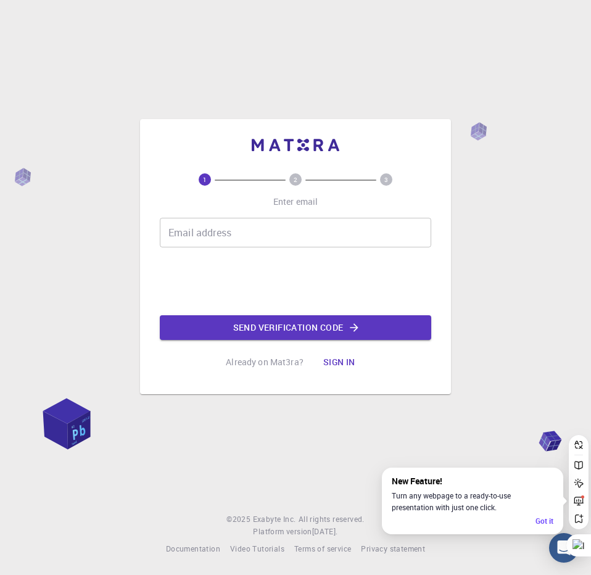
click at [263, 222] on input "Email address" at bounding box center [296, 233] width 272 height 30
click at [238, 233] on input "Email address" at bounding box center [296, 233] width 272 height 30
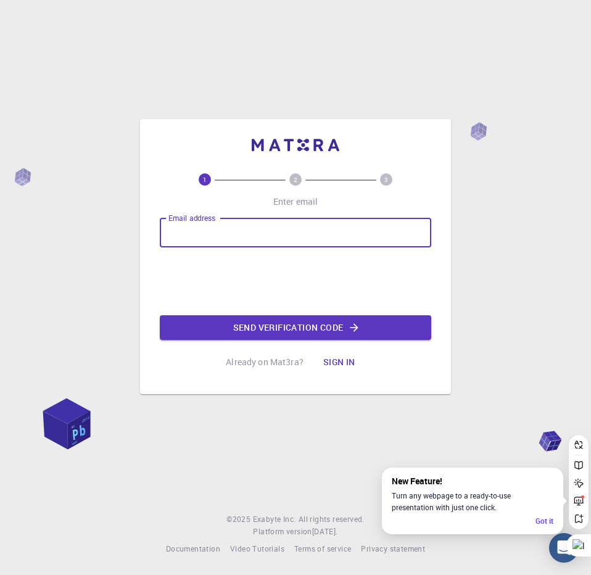
type input "[EMAIL_ADDRESS][DOMAIN_NAME]"
click at [333, 326] on button "Send verification code" at bounding box center [296, 327] width 272 height 25
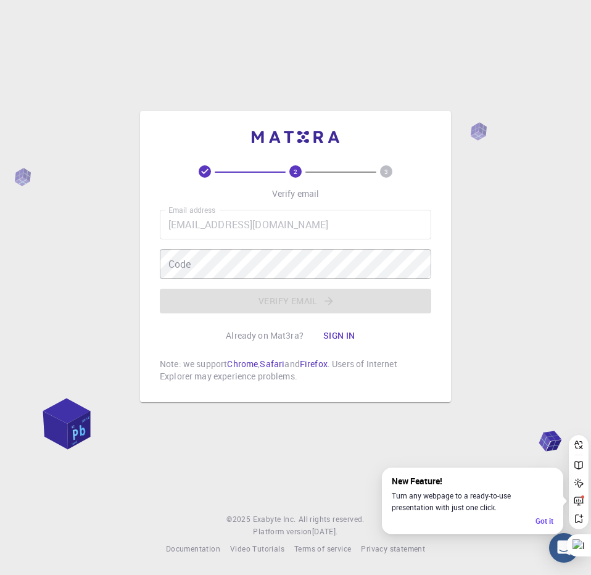
click at [280, 298] on div "Email address paallamaargodwin@gmail.com Email address Code Code Verify email" at bounding box center [296, 262] width 272 height 104
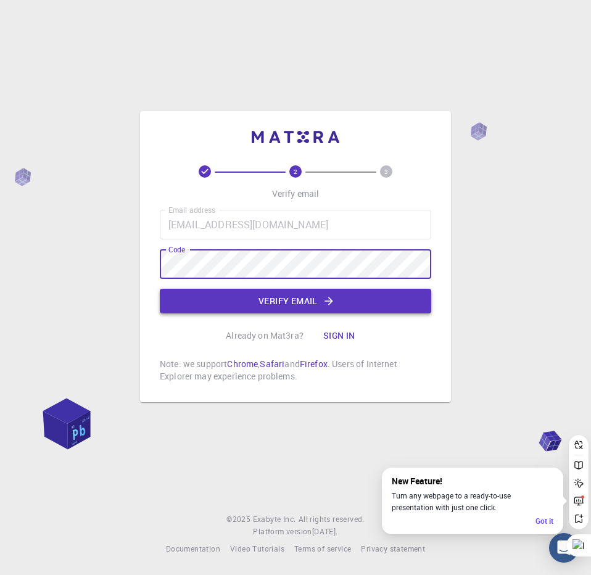
click at [292, 295] on button "Verify email" at bounding box center [296, 301] width 272 height 25
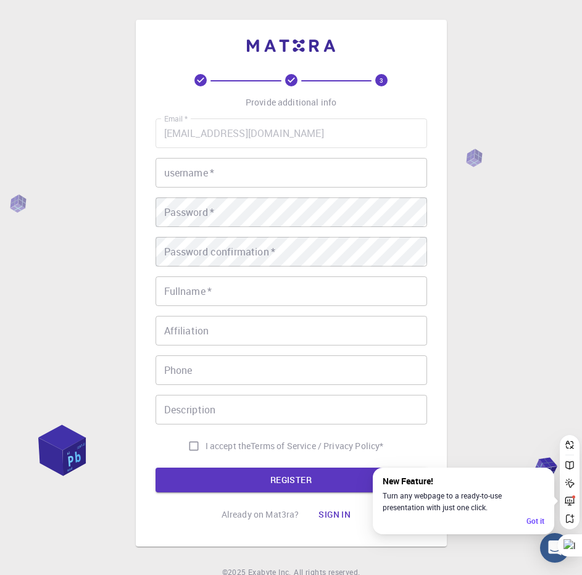
click at [229, 181] on input "username   *" at bounding box center [292, 173] width 272 height 30
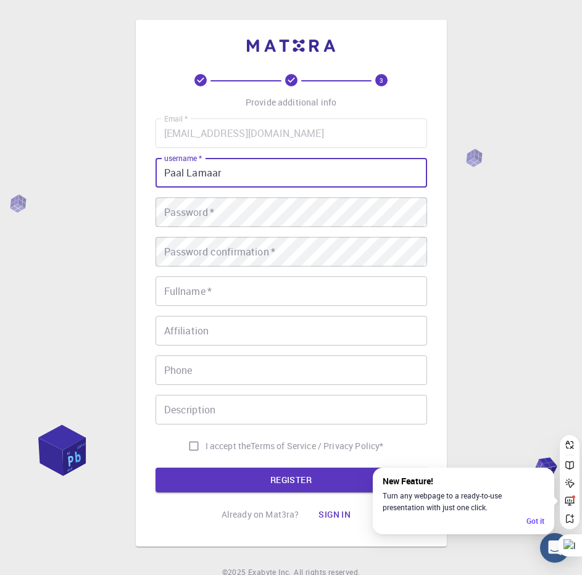
type input "Paal Lamaar"
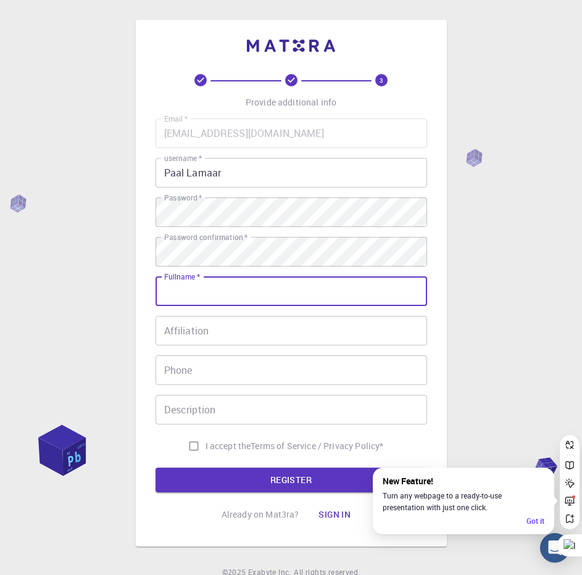
click at [179, 302] on input "Fullname   *" at bounding box center [292, 292] width 272 height 30
type input "Seneyah Paal [PERSON_NAME]"
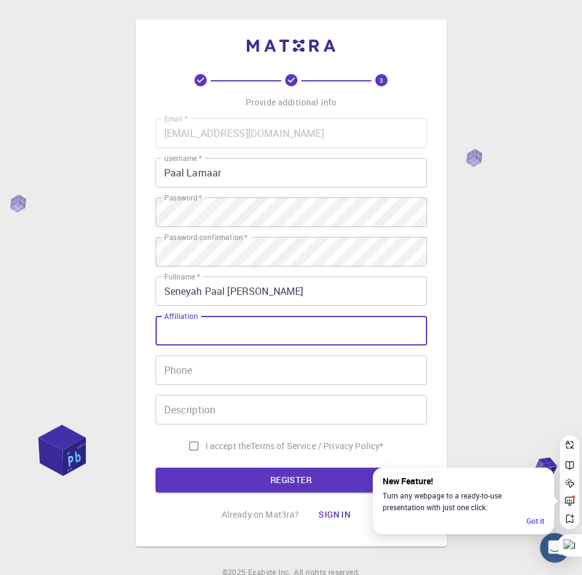
click at [194, 326] on input "Affiliation" at bounding box center [292, 331] width 272 height 30
type input "k"
type input "Kwame Nkrumah University of Science and Technology"
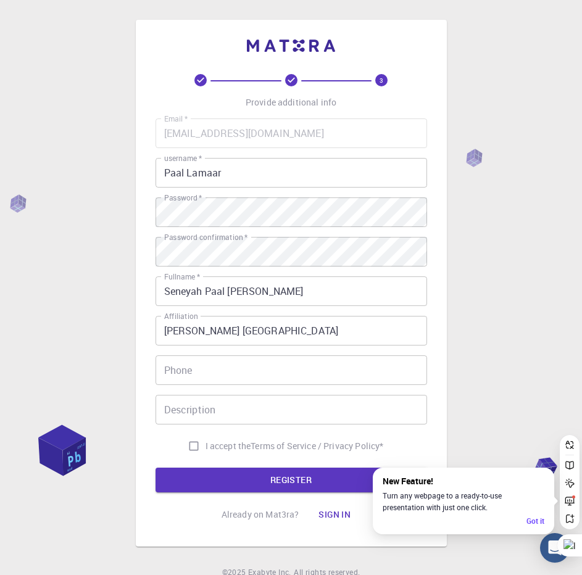
click at [209, 390] on div "Email   * paallamaargodwin@gmail.com Email   * username   * Paal Lamaar usernam…" at bounding box center [292, 289] width 272 height 340
click at [219, 383] on input "Phone" at bounding box center [292, 371] width 272 height 30
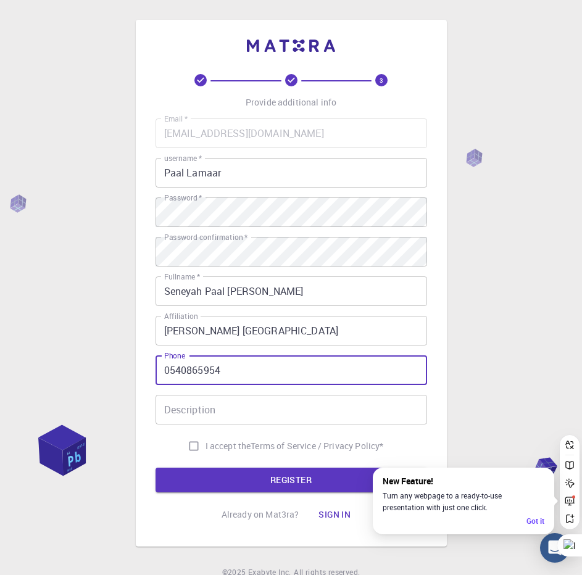
type input "0540865954"
click at [191, 438] on input "I accept the Terms of Service / Privacy Policy *" at bounding box center [193, 446] width 23 height 23
checkbox input "true"
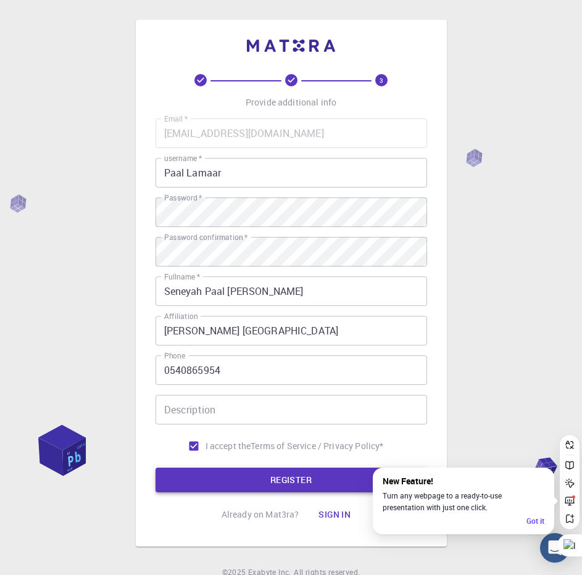
click at [204, 470] on button "REGISTER" at bounding box center [292, 480] width 272 height 25
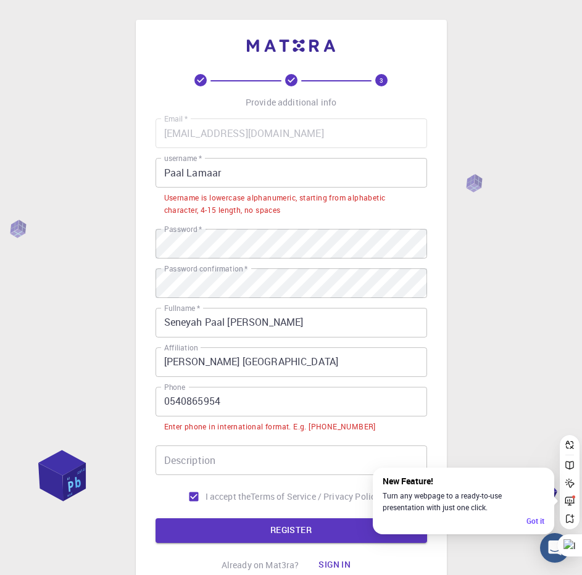
click at [170, 397] on input "0540865954" at bounding box center [292, 402] width 272 height 30
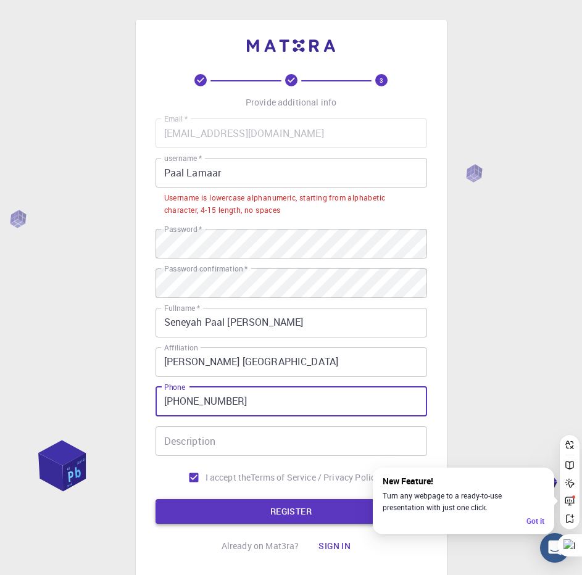
type input "+233540865954"
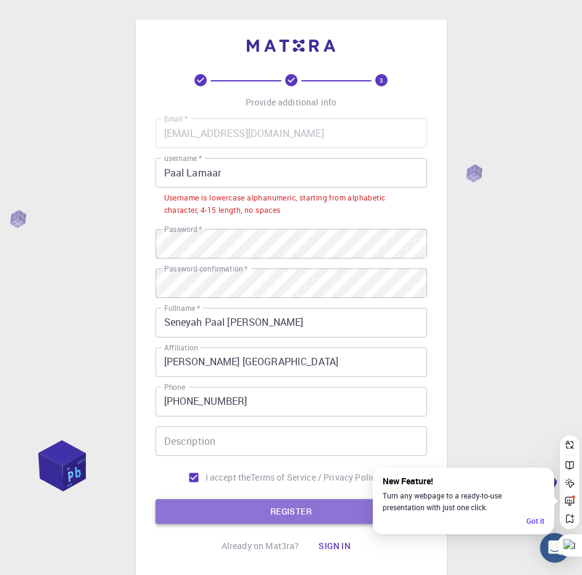
click at [239, 510] on button "REGISTER" at bounding box center [292, 511] width 272 height 25
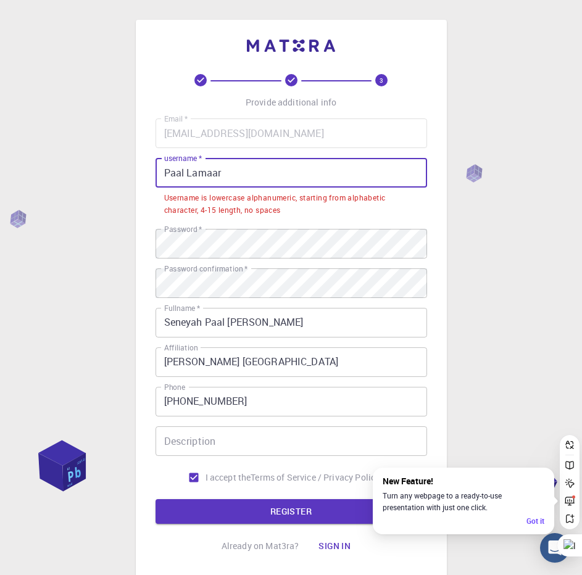
click at [169, 173] on input "Paal Lamaar" at bounding box center [292, 173] width 272 height 30
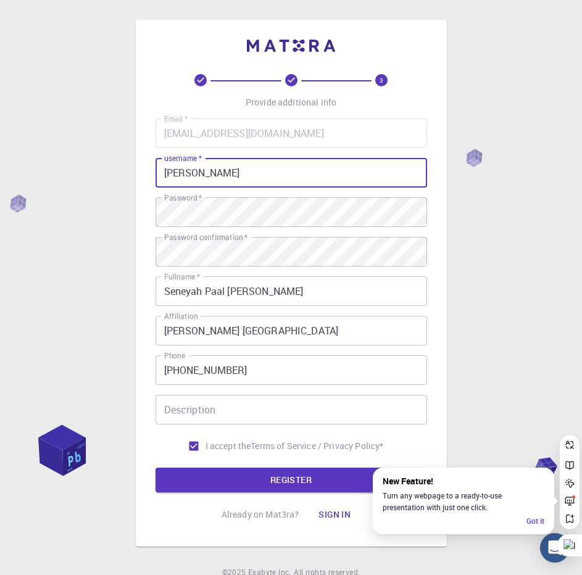
click at [192, 176] on input "paal Lamaar" at bounding box center [292, 173] width 272 height 30
type input "paallamaar"
click at [269, 488] on button "REGISTER" at bounding box center [292, 480] width 272 height 25
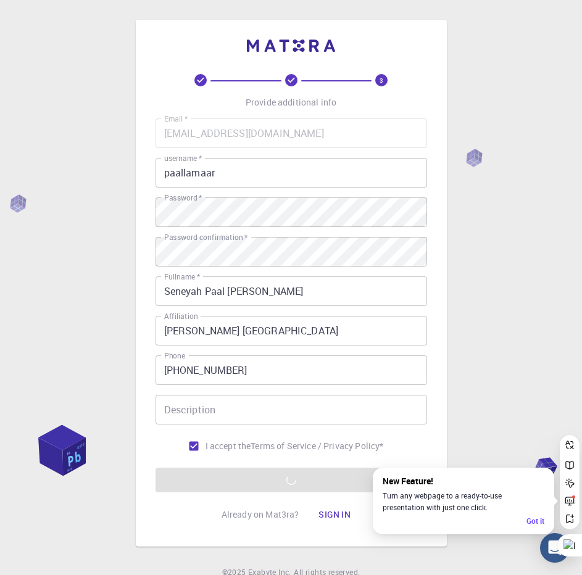
click at [274, 483] on form "Email   * paallamaargodwin@gmail.com Email   * username   * paallamaar username…" at bounding box center [292, 306] width 272 height 374
click at [530, 524] on div "Got it" at bounding box center [536, 522] width 18 height 12
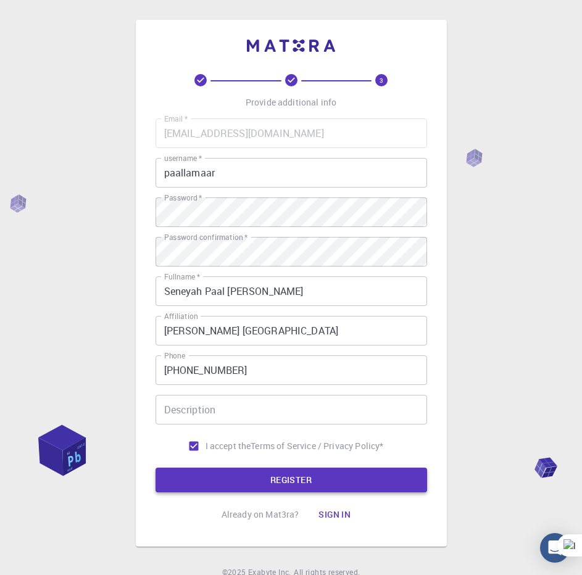
click at [219, 468] on button "REGISTER" at bounding box center [292, 480] width 272 height 25
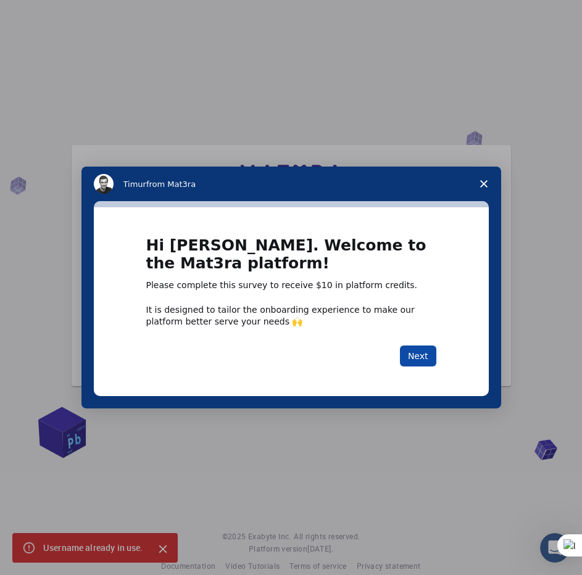
click at [414, 356] on button "Next" at bounding box center [418, 356] width 36 height 21
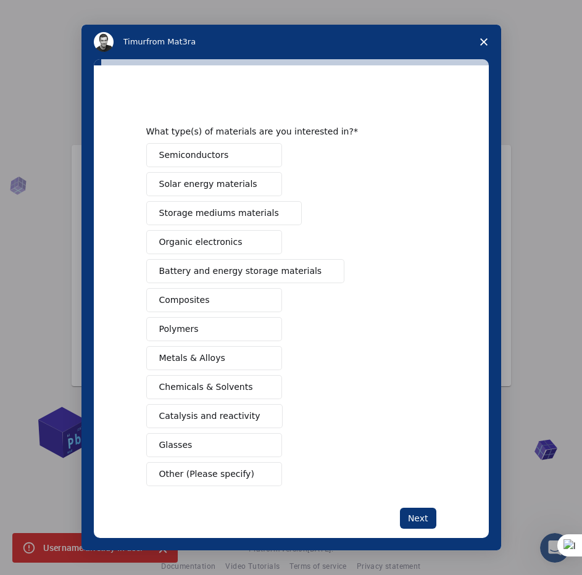
click at [225, 157] on button "Semiconductors" at bounding box center [214, 155] width 136 height 24
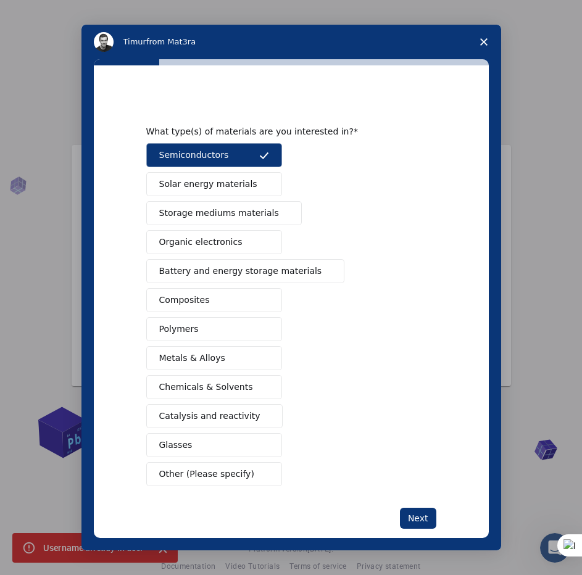
click at [194, 327] on button "Polymers" at bounding box center [214, 329] width 136 height 24
click at [212, 299] on button "Composites" at bounding box center [214, 300] width 136 height 24
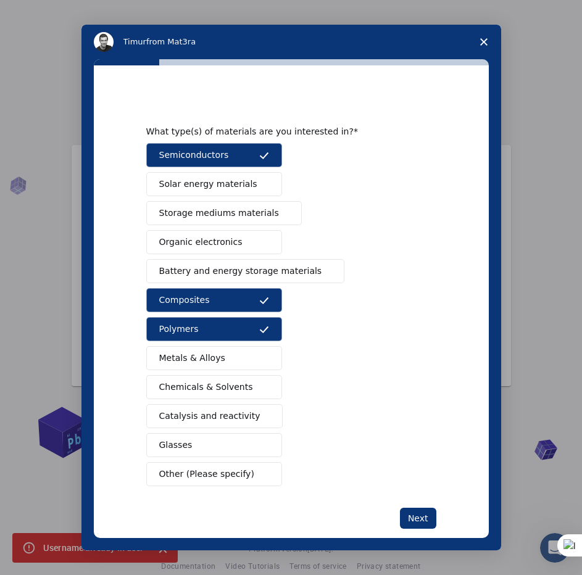
click at [232, 246] on button "Organic electronics" at bounding box center [214, 242] width 136 height 24
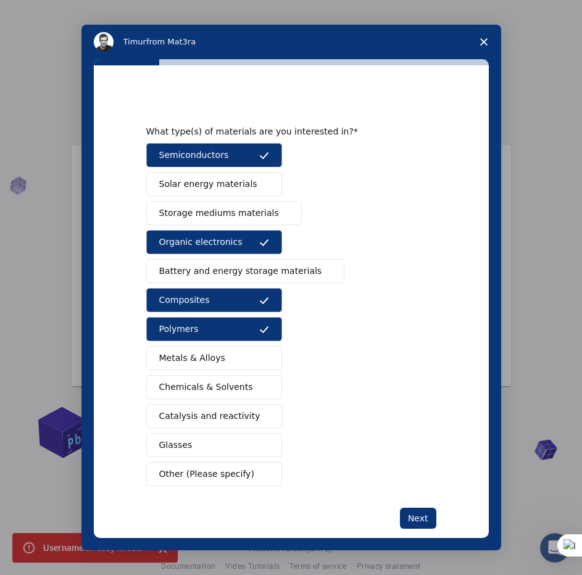
click at [204, 382] on span "Chemicals & Solvents" at bounding box center [206, 387] width 94 height 13
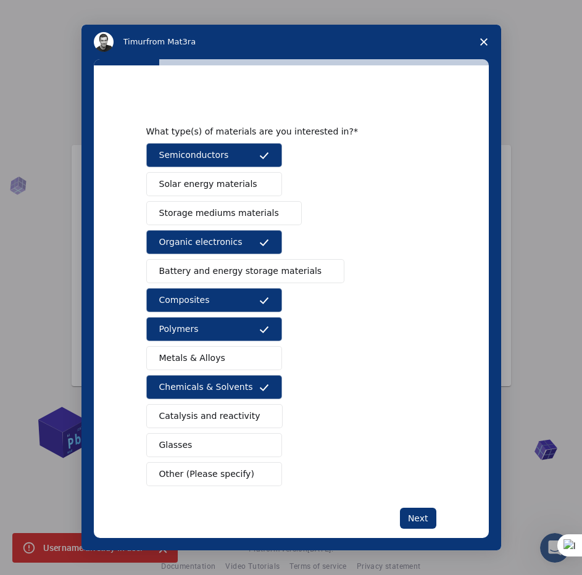
click at [249, 414] on button "Catalysis and reactivity" at bounding box center [214, 416] width 137 height 24
click at [240, 347] on button "Metals & Alloys" at bounding box center [214, 358] width 136 height 24
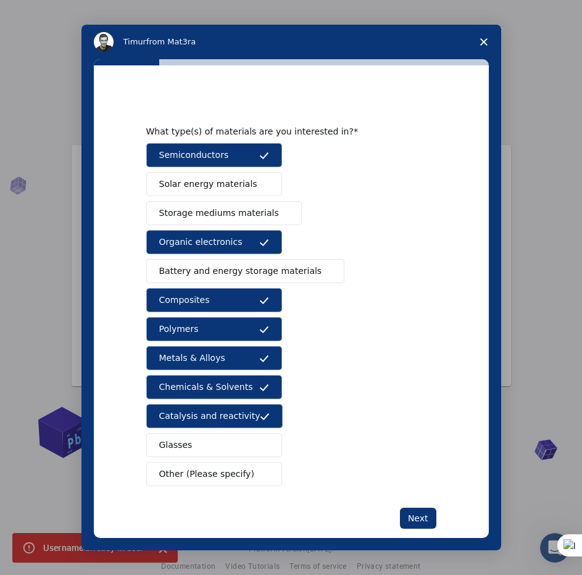
click at [278, 273] on span "Battery and energy storage materials" at bounding box center [240, 271] width 163 height 13
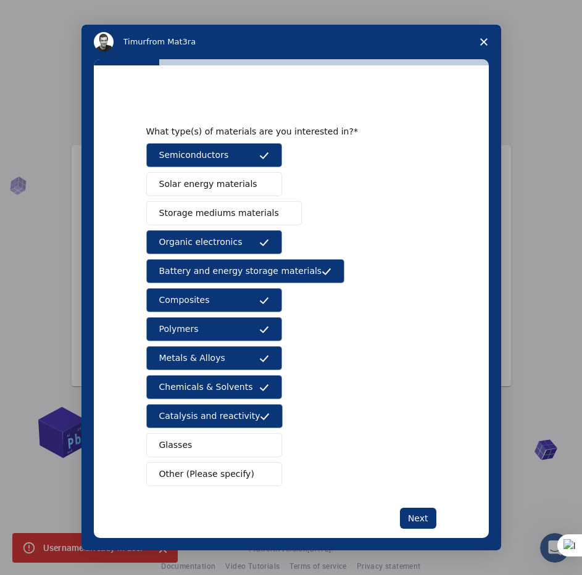
click at [217, 188] on span "Solar energy materials" at bounding box center [208, 184] width 98 height 13
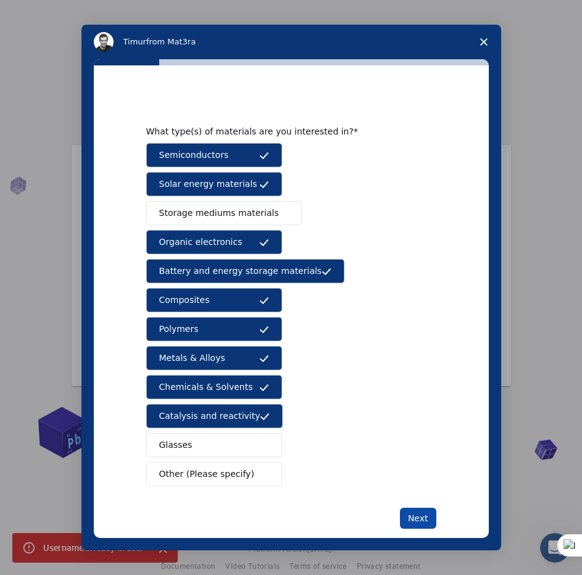
click at [416, 515] on button "Next" at bounding box center [418, 518] width 36 height 21
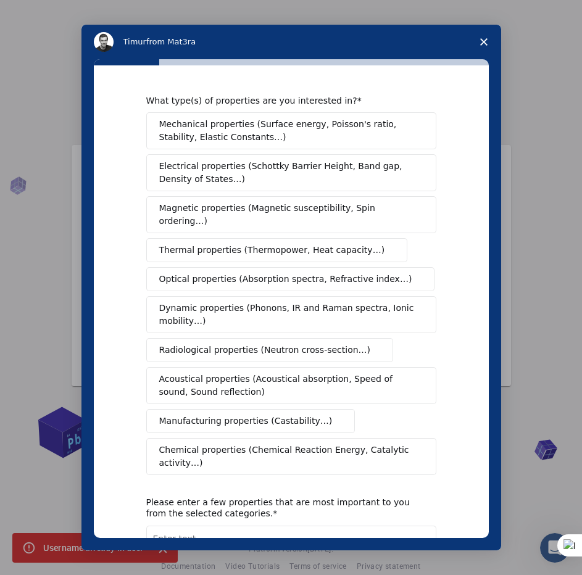
click at [183, 444] on span "Chemical properties (Chemical Reaction Energy, Catalytic activity…)" at bounding box center [287, 457] width 256 height 26
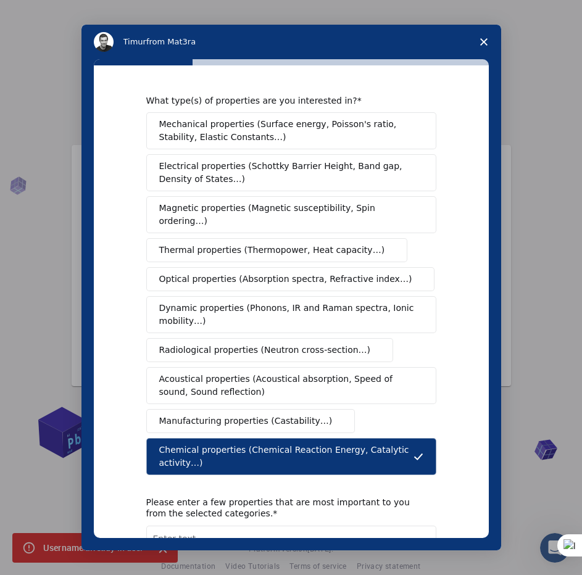
click at [233, 133] on span "Mechanical properties (Surface energy, Poisson's ratio, Stability, Elastic Cons…" at bounding box center [287, 131] width 257 height 26
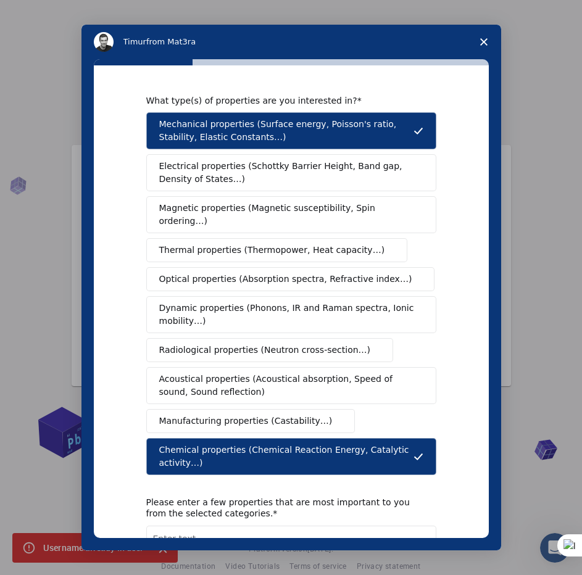
click at [183, 173] on span "Electrical properties (Schottky Barrier Height, Band gap, Density of States…)" at bounding box center [287, 173] width 257 height 26
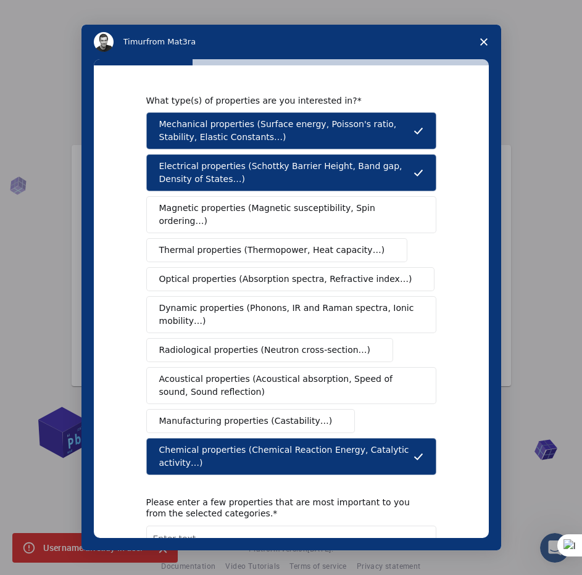
click at [179, 204] on span "Magnetic properties (Magnetic susceptibility, Spin ordering…)" at bounding box center [286, 215] width 255 height 26
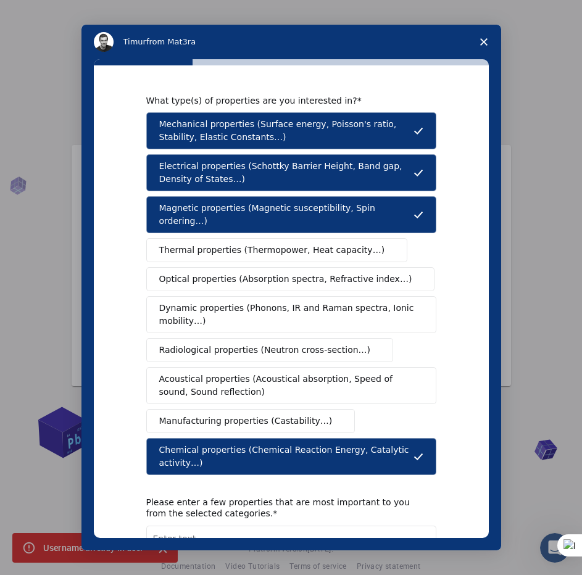
click at [177, 246] on button "Thermal properties (Thermopower, Heat capacity…)" at bounding box center [277, 250] width 262 height 24
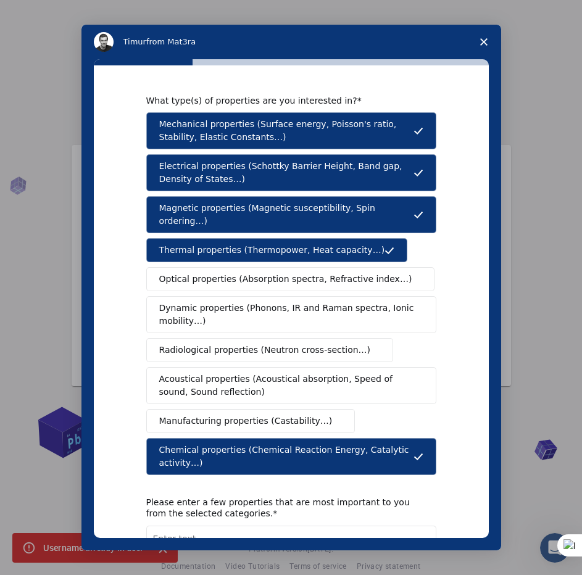
click at [173, 302] on span "Dynamic properties (Phonons, IR and Raman spectra, Ionic mobility…)" at bounding box center [287, 315] width 256 height 26
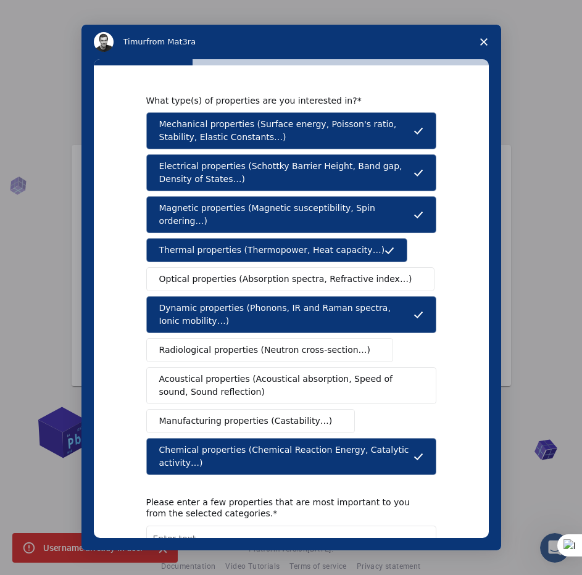
click at [183, 344] on span "Radiological properties (Neutron cross-section…)" at bounding box center [265, 350] width 212 height 13
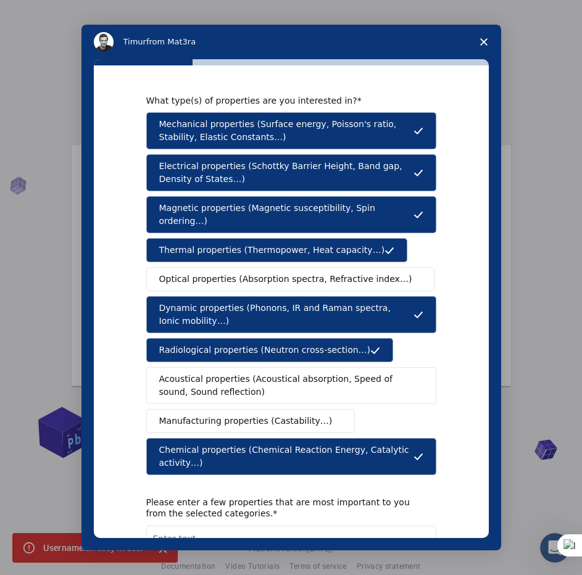
click at [199, 417] on button "Manufacturing properties (Castability…)" at bounding box center [250, 421] width 209 height 24
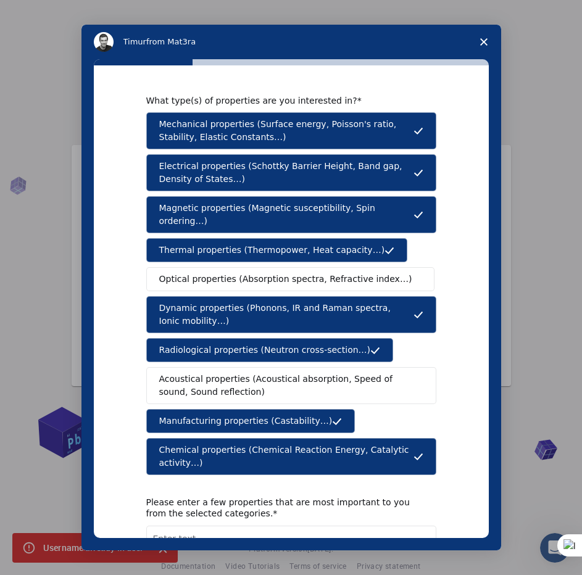
click at [217, 273] on span "Optical properties (Absorption spectra, Refractive index…)" at bounding box center [285, 279] width 253 height 13
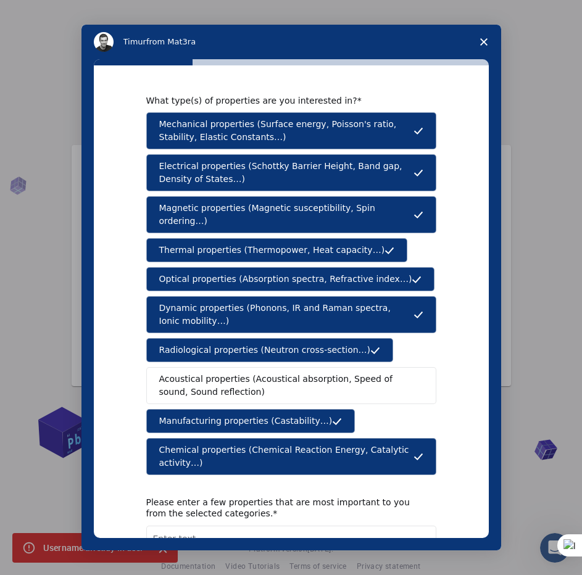
click at [212, 367] on button "Acoustical properties (Acoustical absorption, Speed of sound, Sound reflection)" at bounding box center [291, 385] width 290 height 37
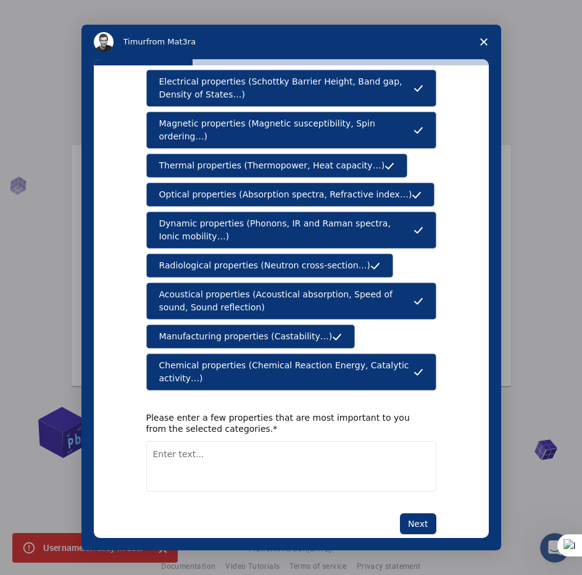
scroll to position [17, 0]
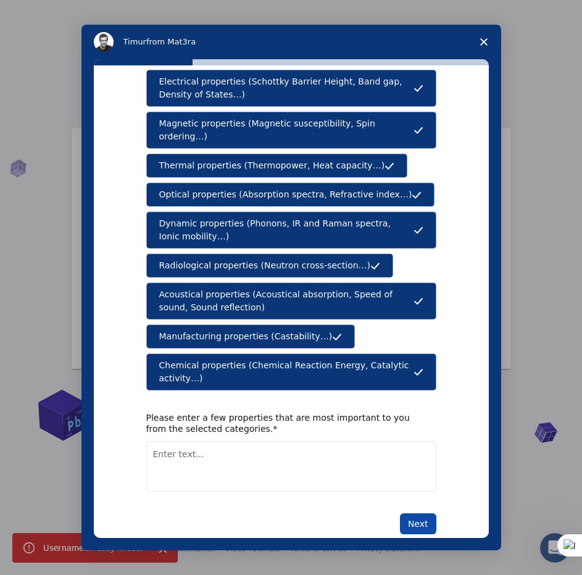
click at [419, 514] on button "Next" at bounding box center [418, 524] width 36 height 21
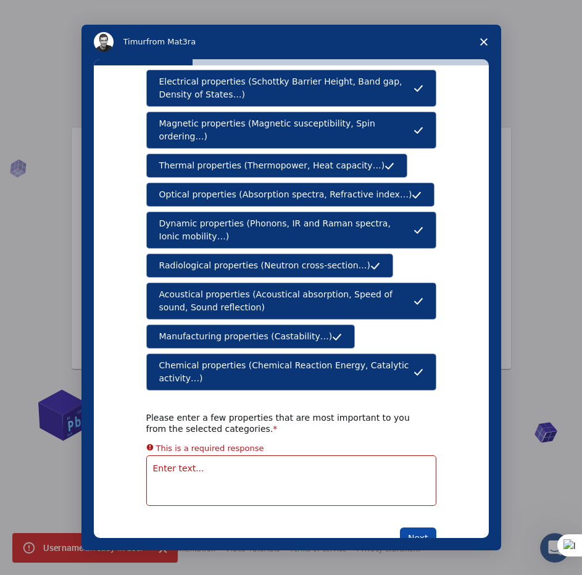
click at [413, 528] on button "Next" at bounding box center [418, 538] width 36 height 21
click at [171, 456] on textarea "Enter text..." at bounding box center [291, 481] width 290 height 51
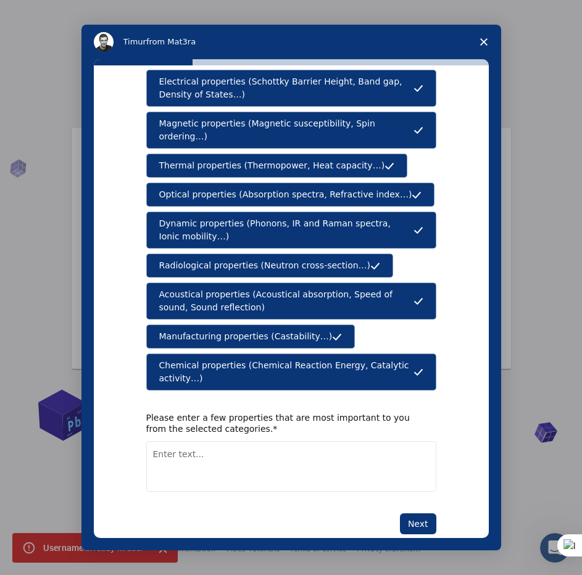
click at [233, 330] on span "Manufacturing properties (Castability…)" at bounding box center [245, 336] width 173 height 13
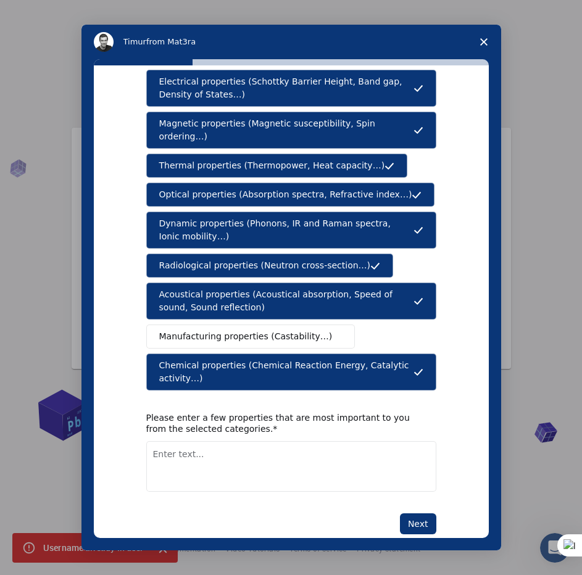
click at [223, 332] on button "Manufacturing properties (Castability…)" at bounding box center [250, 337] width 209 height 24
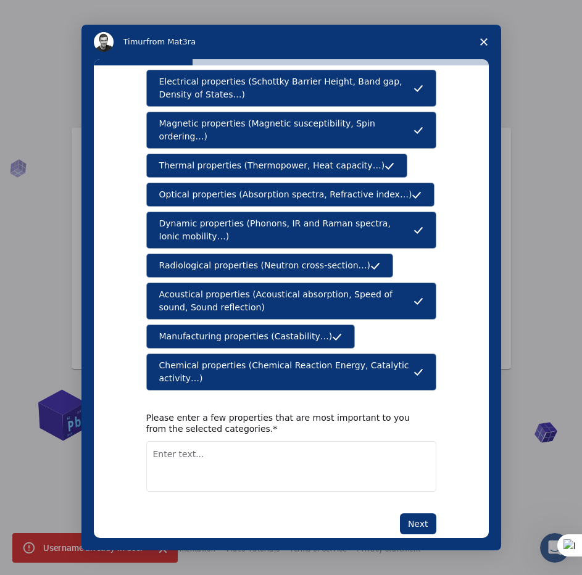
drag, startPoint x: 144, startPoint y: 312, endPoint x: 312, endPoint y: 325, distance: 168.4
click at [312, 325] on button "Manufacturing properties (Castability…)" at bounding box center [250, 337] width 209 height 24
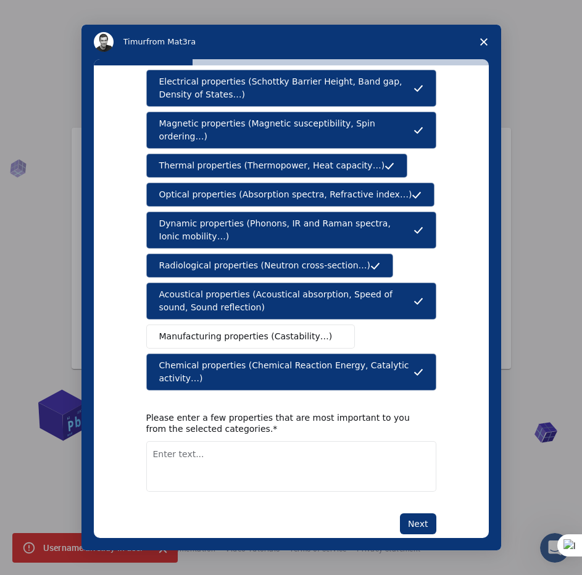
click at [332, 332] on span "Intercom messenger" at bounding box center [337, 337] width 10 height 10
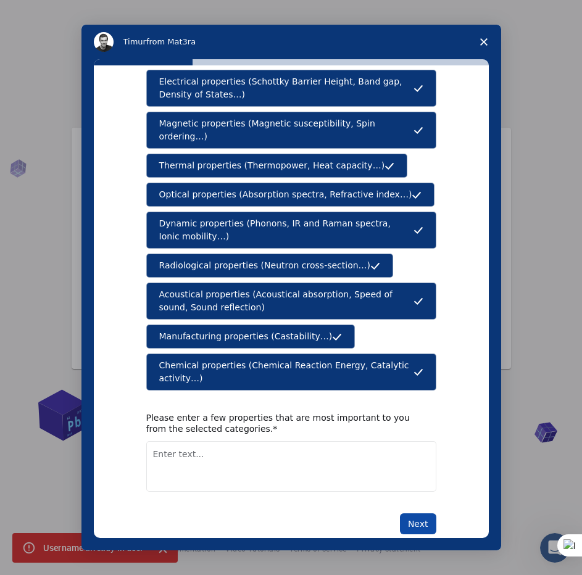
click at [418, 514] on button "Next" at bounding box center [418, 524] width 36 height 21
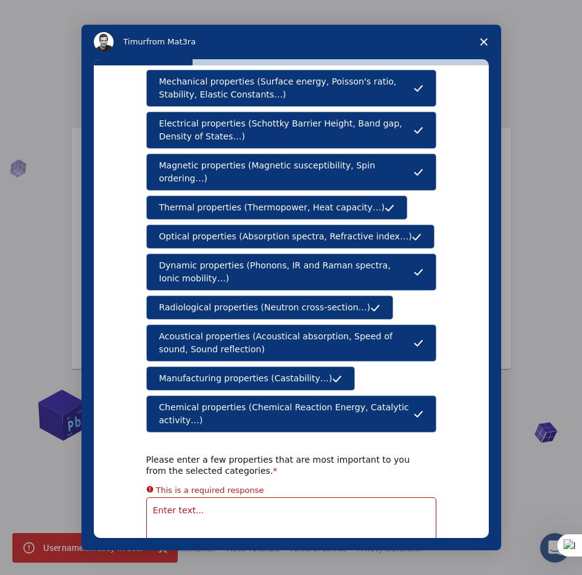
scroll to position [0, 0]
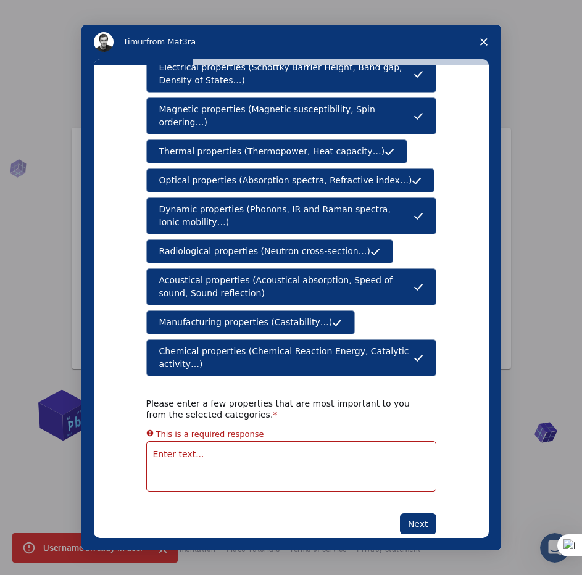
click at [202, 441] on textarea "Enter text..." at bounding box center [291, 466] width 290 height 51
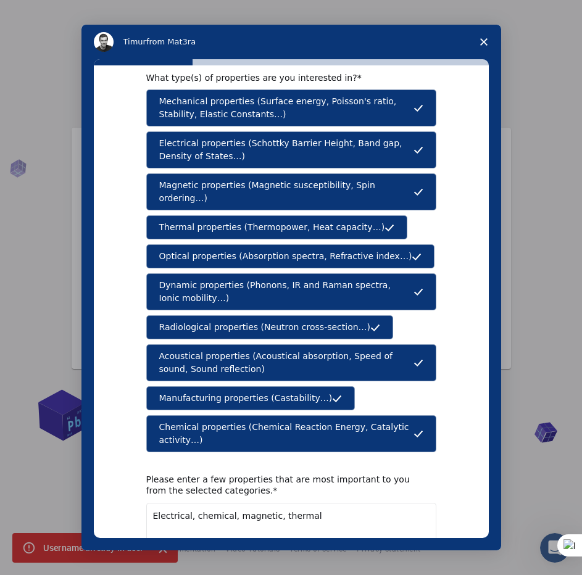
scroll to position [85, 0]
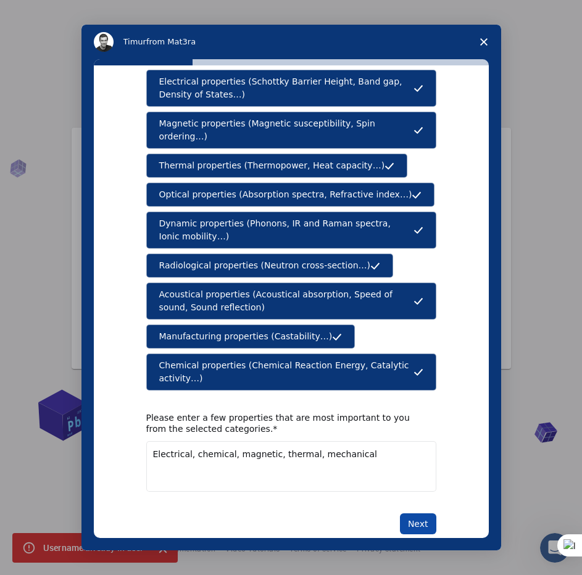
type textarea "Electrical, chemical, magnetic, thermal, mechanical"
click at [419, 514] on button "Next" at bounding box center [418, 524] width 36 height 21
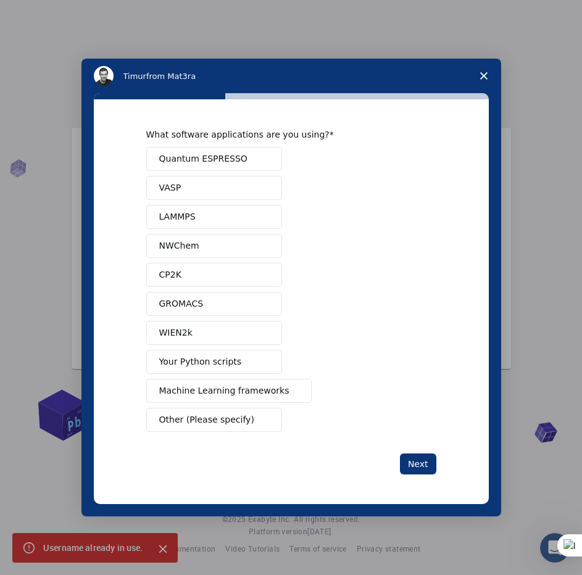
click at [238, 165] on button "Quantum ESPRESSO" at bounding box center [214, 159] width 136 height 24
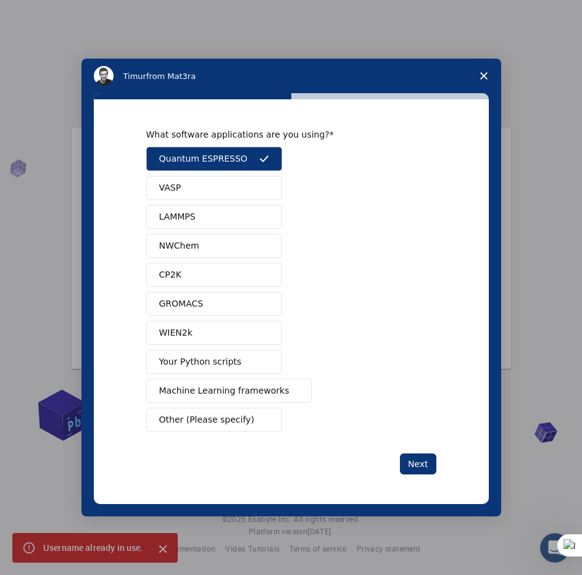
click at [233, 356] on button "Your Python scripts" at bounding box center [214, 362] width 136 height 24
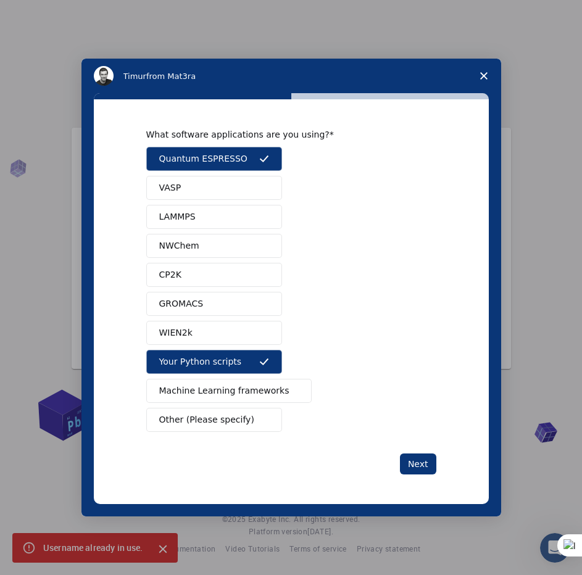
click at [215, 244] on button "NWChem" at bounding box center [214, 246] width 136 height 24
click at [226, 293] on button "GROMACS" at bounding box center [214, 304] width 136 height 24
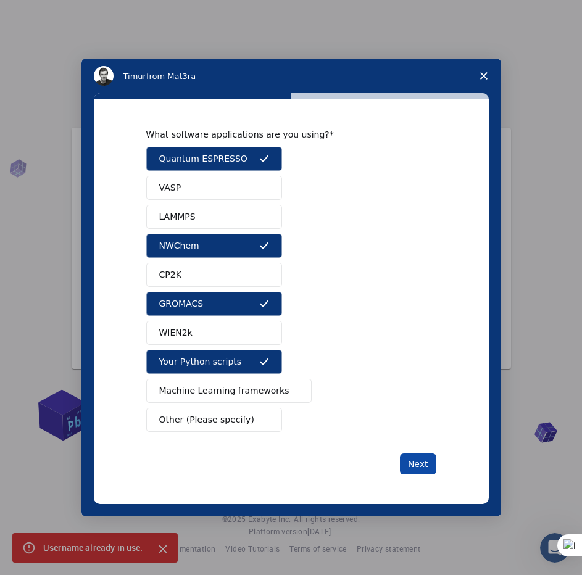
click at [416, 464] on button "Next" at bounding box center [418, 464] width 36 height 21
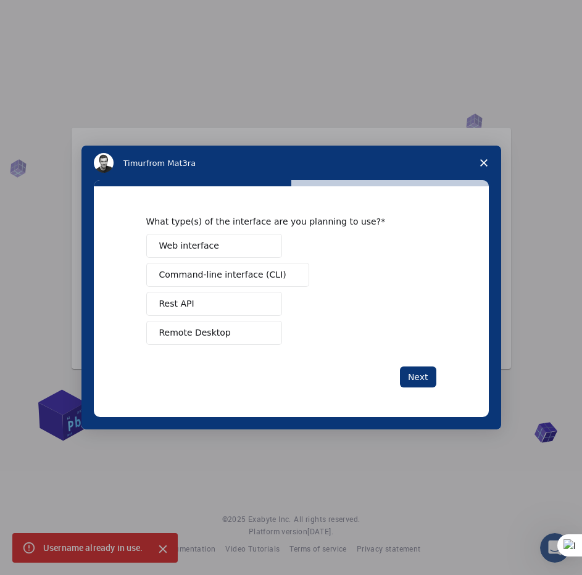
click at [249, 249] on button "Web interface" at bounding box center [214, 246] width 136 height 24
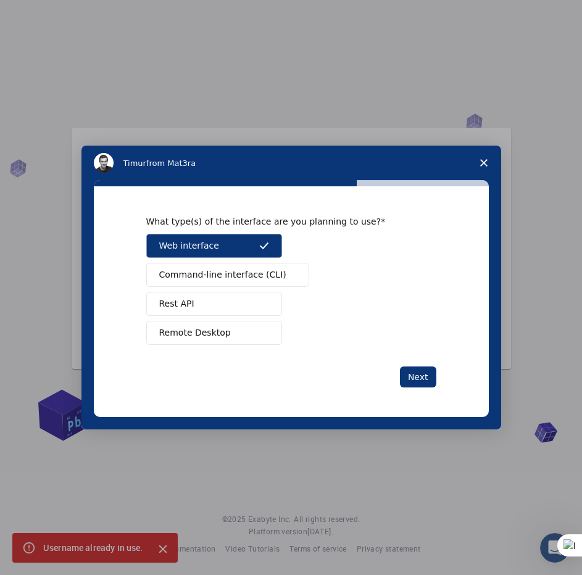
click at [243, 279] on span "Command-line interface (CLI)" at bounding box center [222, 275] width 127 height 13
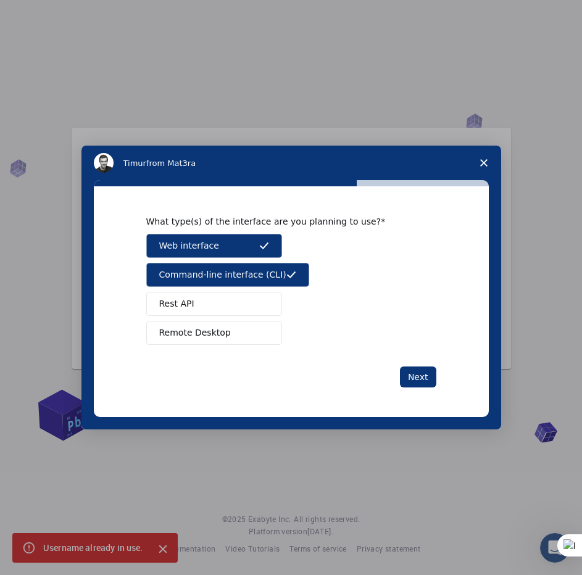
click at [233, 329] on button "Remote Desktop" at bounding box center [214, 333] width 136 height 24
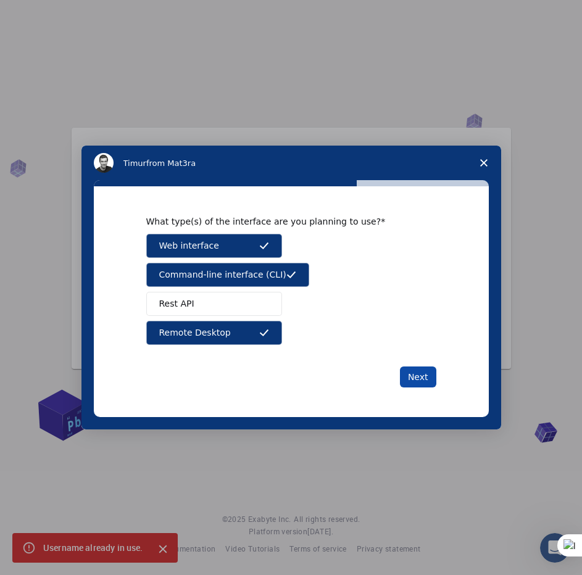
click at [427, 379] on button "Next" at bounding box center [418, 377] width 36 height 21
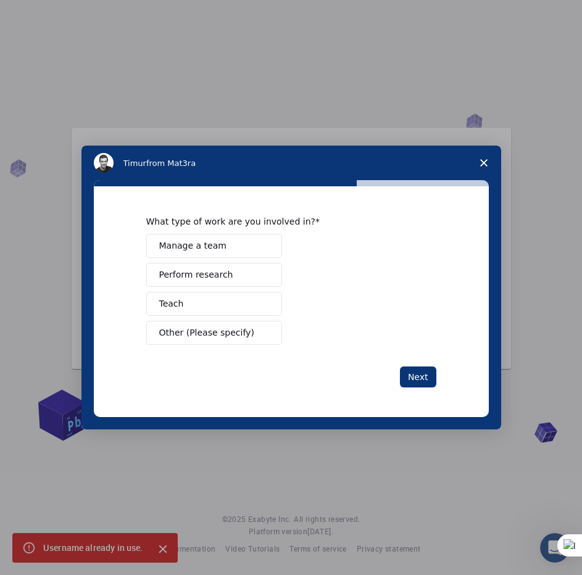
click at [226, 270] on button "Perform research" at bounding box center [214, 275] width 136 height 24
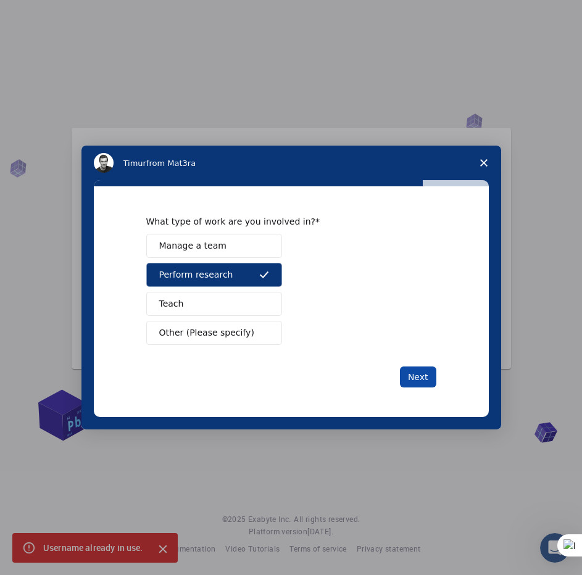
click at [412, 380] on button "Next" at bounding box center [418, 377] width 36 height 21
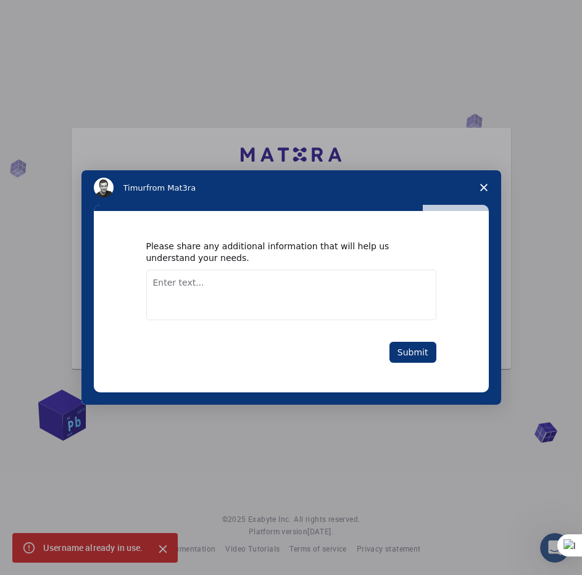
click at [364, 289] on textarea "Enter text..." at bounding box center [291, 295] width 290 height 51
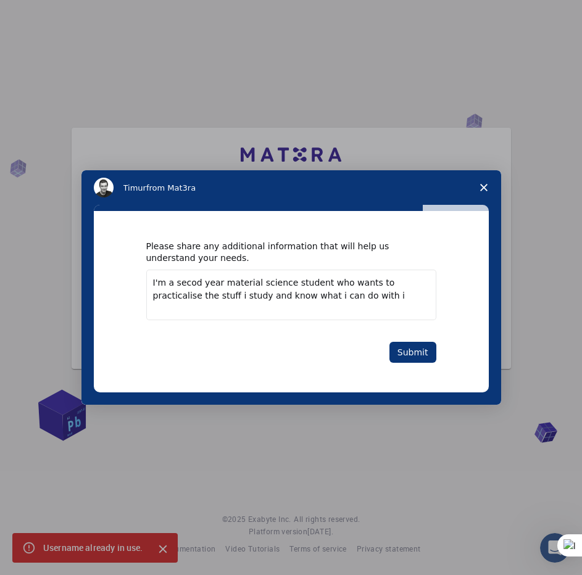
click at [189, 285] on textarea "I'm a secod year material science student who wants to practicalise the stuff i…" at bounding box center [291, 295] width 290 height 51
type textarea "I'm a second year material science student who wants to practicalise the stuff …"
click at [411, 348] on button "Submit" at bounding box center [413, 352] width 47 height 21
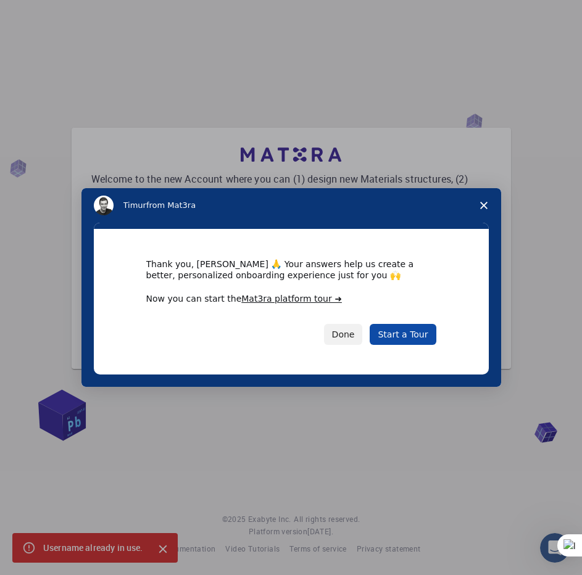
click at [382, 330] on link "Start a Tour" at bounding box center [403, 334] width 66 height 21
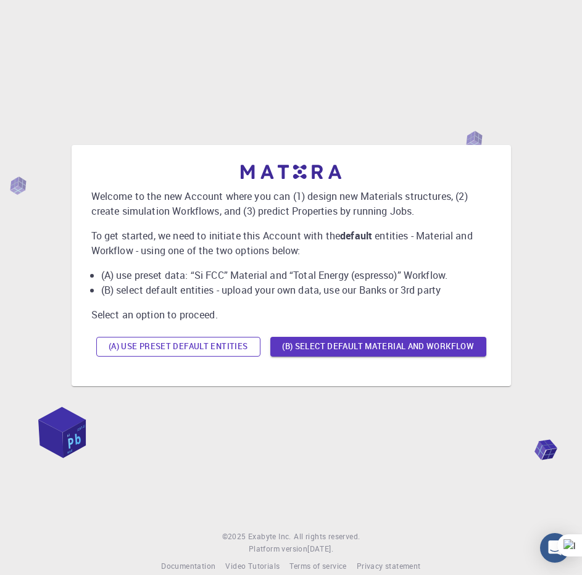
click at [245, 345] on button "(A) Use preset default entities" at bounding box center [178, 347] width 164 height 20
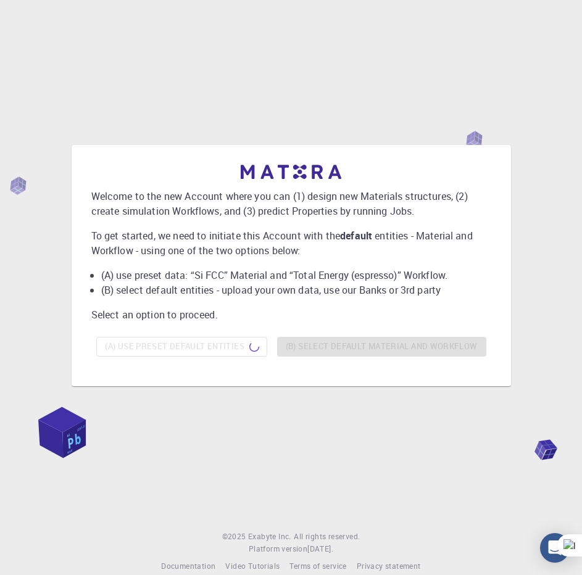
click at [285, 338] on div "(A) Use preset default entities (B) Select default material and workflow" at bounding box center [291, 347] width 400 height 30
click at [194, 345] on div "(A) Use preset default entities (B) Select default material and workflow" at bounding box center [291, 347] width 400 height 30
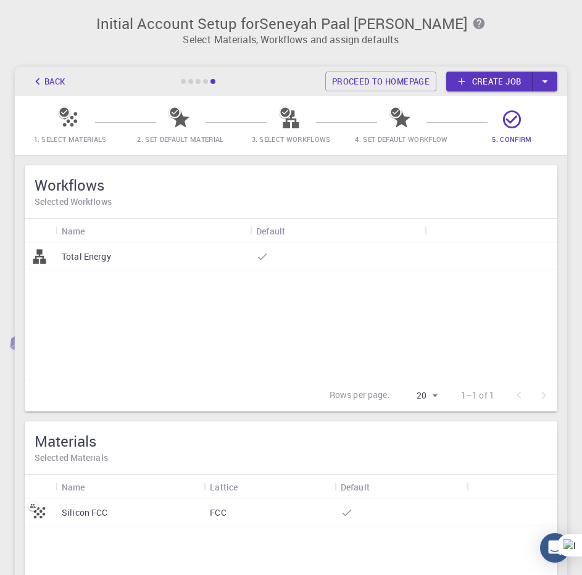
click at [59, 74] on button "Back" at bounding box center [48, 82] width 47 height 20
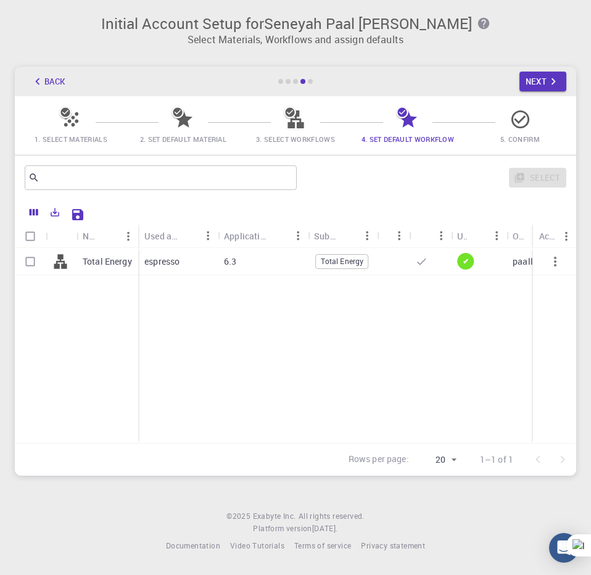
click at [511, 66] on div "Initial Account Setup for Seneyah Paal [PERSON_NAME] Select Materials, Workflow…" at bounding box center [295, 245] width 591 height 491
click at [530, 79] on button "Next" at bounding box center [544, 82] width 48 height 20
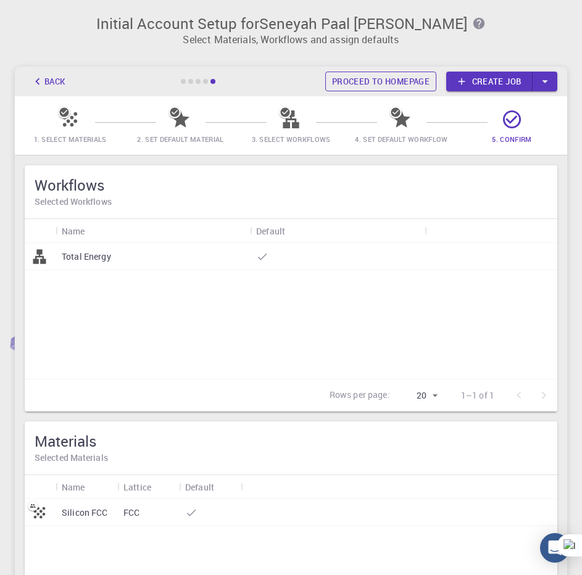
click at [404, 82] on link "Proceed to homepage" at bounding box center [380, 82] width 111 height 20
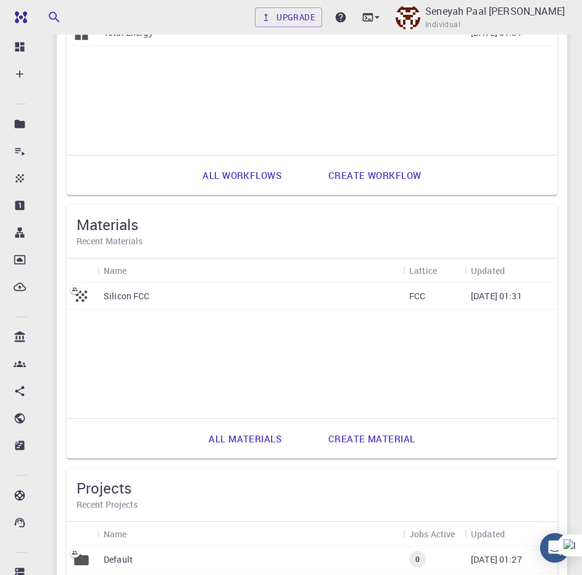
scroll to position [741, 0]
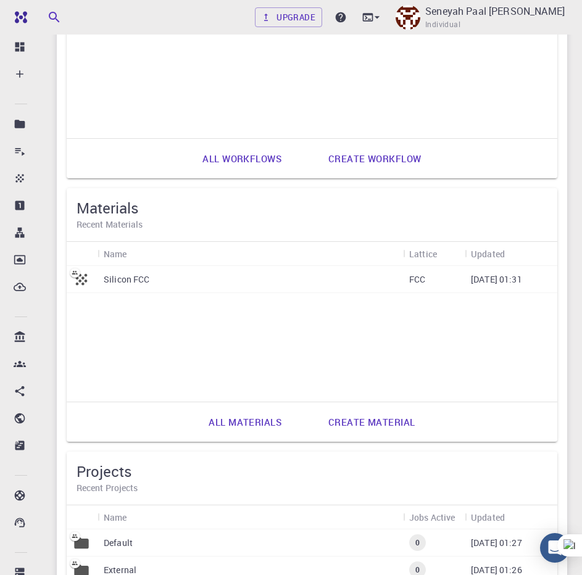
click at [140, 272] on div "Silicon FCC" at bounding box center [251, 279] width 306 height 27
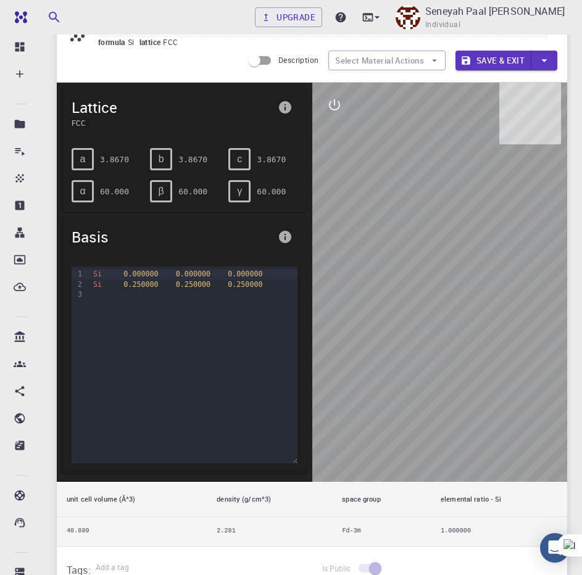
scroll to position [62, 0]
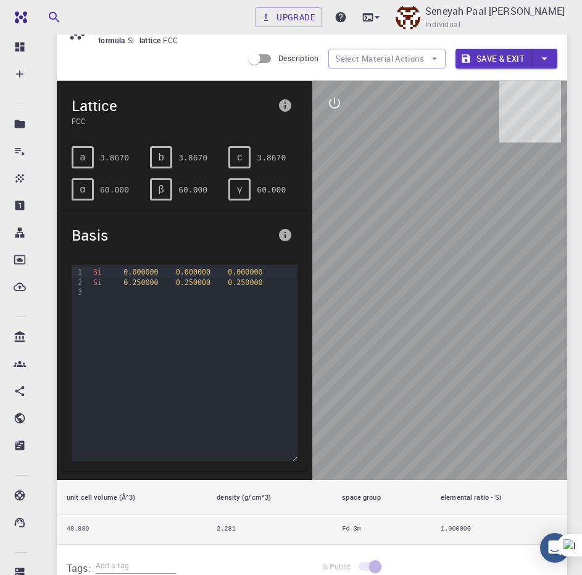
click at [88, 156] on div "a" at bounding box center [83, 157] width 22 height 22
click at [89, 117] on span "FCC" at bounding box center [172, 120] width 201 height 11
click at [78, 124] on span "FCC" at bounding box center [172, 120] width 201 height 11
click at [88, 122] on span "FCC" at bounding box center [172, 120] width 201 height 11
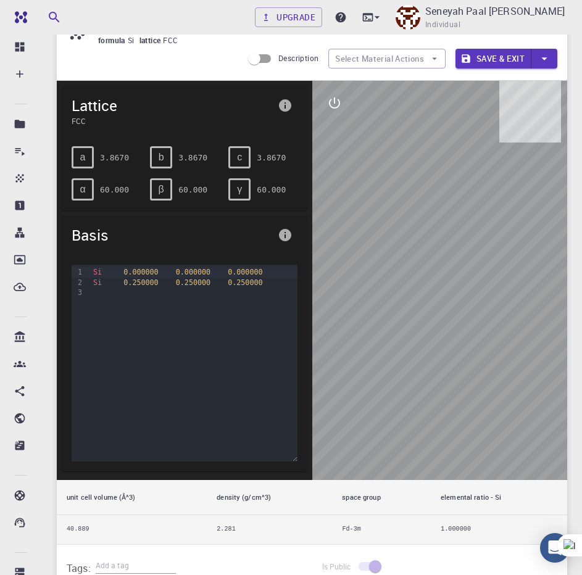
click at [294, 241] on button "info" at bounding box center [285, 235] width 25 height 25
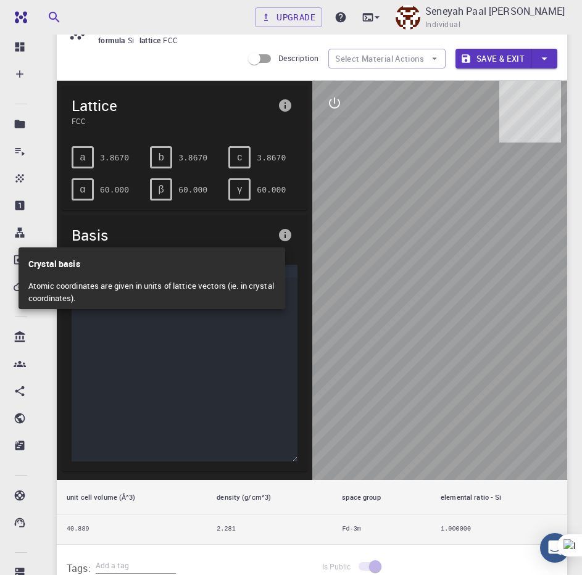
click at [188, 336] on div at bounding box center [291, 287] width 582 height 575
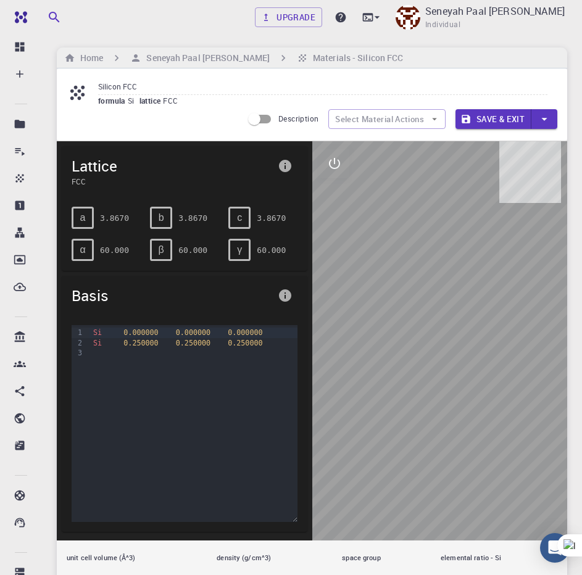
scroll to position [0, 0]
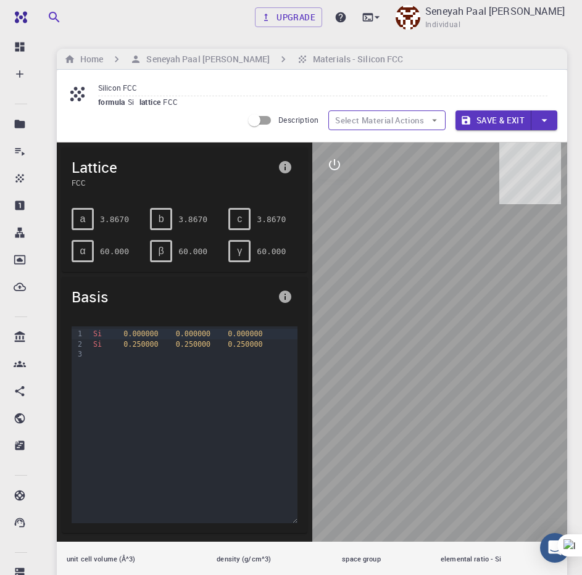
click at [408, 123] on button "Select Material Actions" at bounding box center [386, 121] width 117 height 20
click at [423, 118] on button "Select Material Actions" at bounding box center [386, 121] width 117 height 20
click at [438, 118] on icon "button" at bounding box center [434, 120] width 11 height 11
click at [257, 127] on input "Description" at bounding box center [254, 120] width 70 height 23
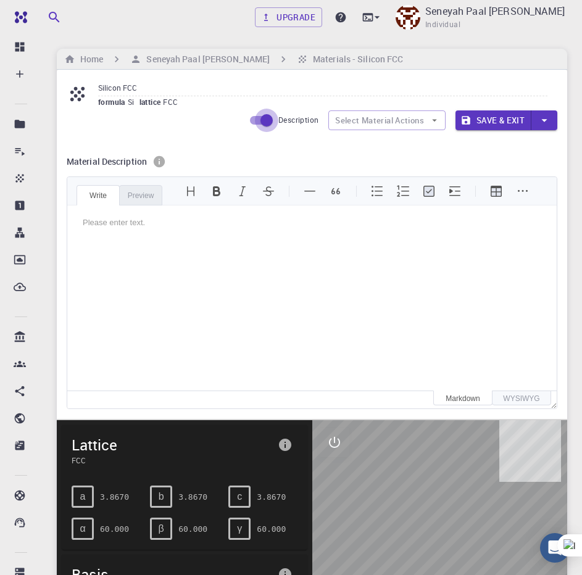
click at [265, 114] on input "Description" at bounding box center [267, 120] width 70 height 23
checkbox input "false"
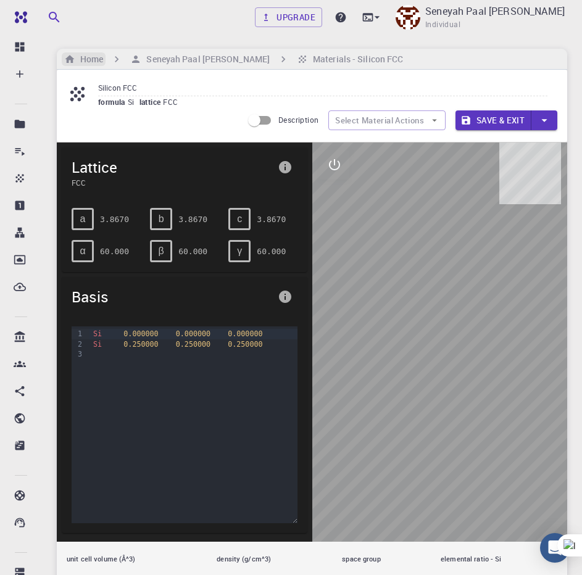
click at [105, 55] on div "Home" at bounding box center [84, 59] width 44 height 14
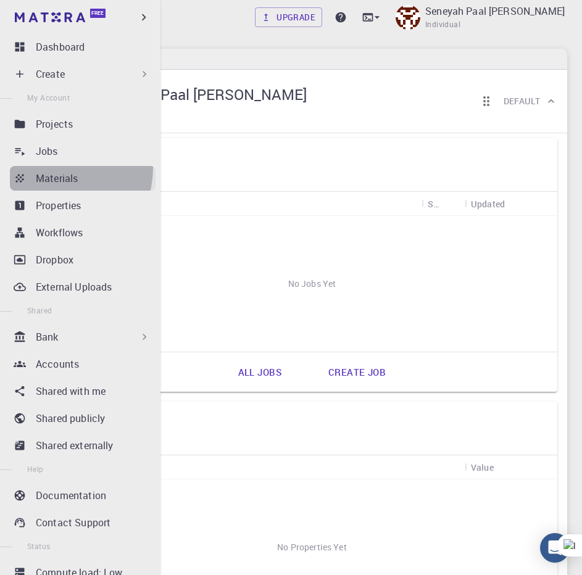
click at [57, 168] on link "Materials" at bounding box center [83, 178] width 146 height 25
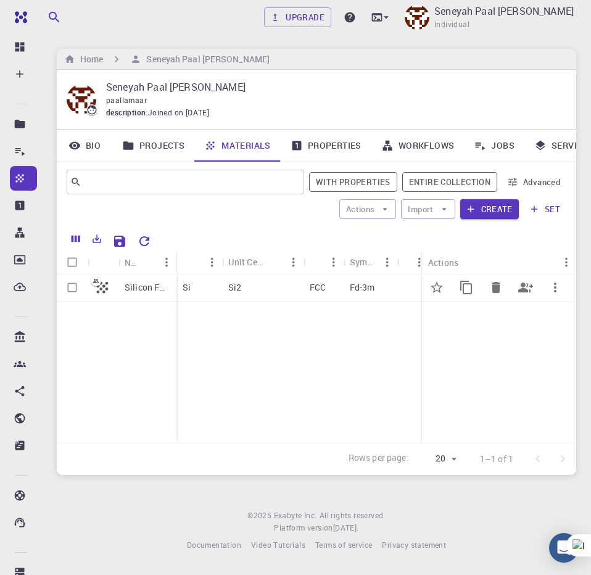
click at [320, 285] on p "FCC" at bounding box center [318, 288] width 16 height 12
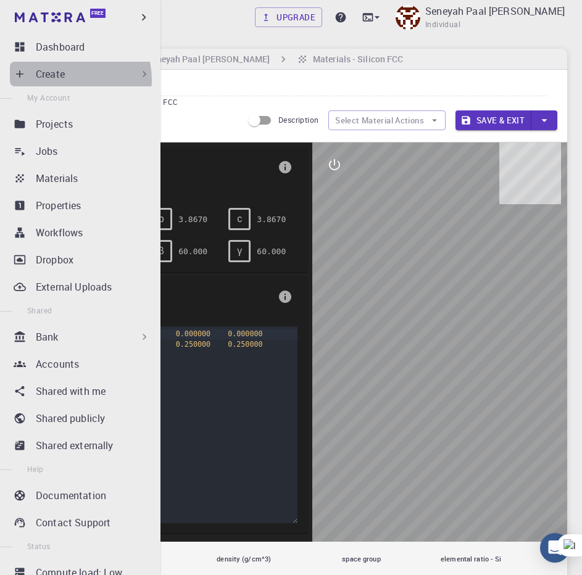
click at [63, 80] on p "Create" at bounding box center [50, 74] width 29 height 15
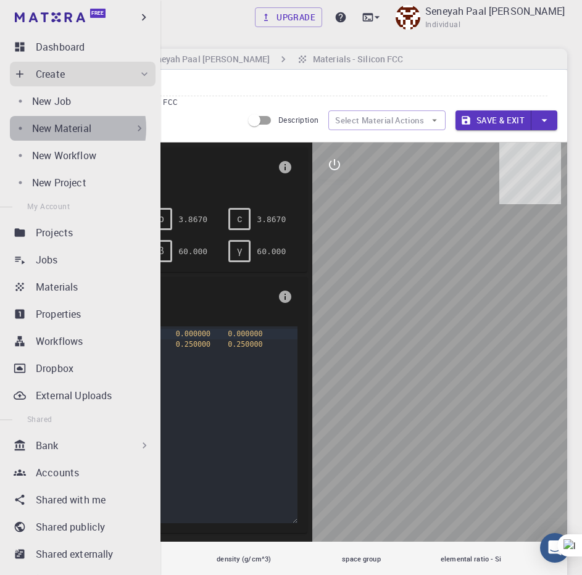
click at [68, 128] on p "New Material" at bounding box center [61, 128] width 59 height 15
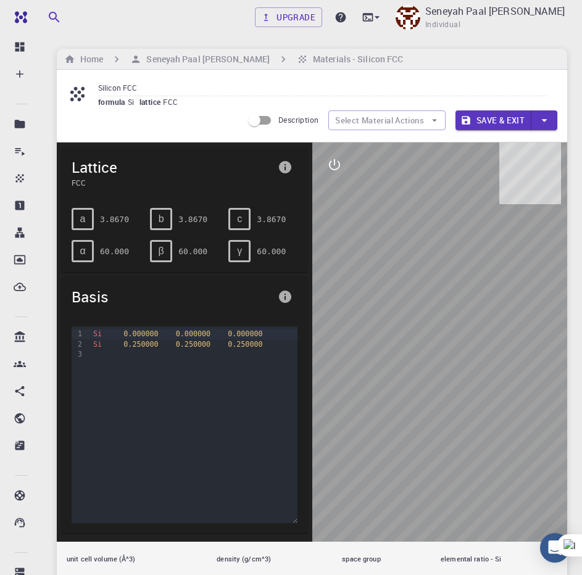
drag, startPoint x: 271, startPoint y: 166, endPoint x: 261, endPoint y: 164, distance: 10.7
click at [271, 166] on span "Lattice" at bounding box center [172, 167] width 201 height 20
